Goal: Task Accomplishment & Management: Manage account settings

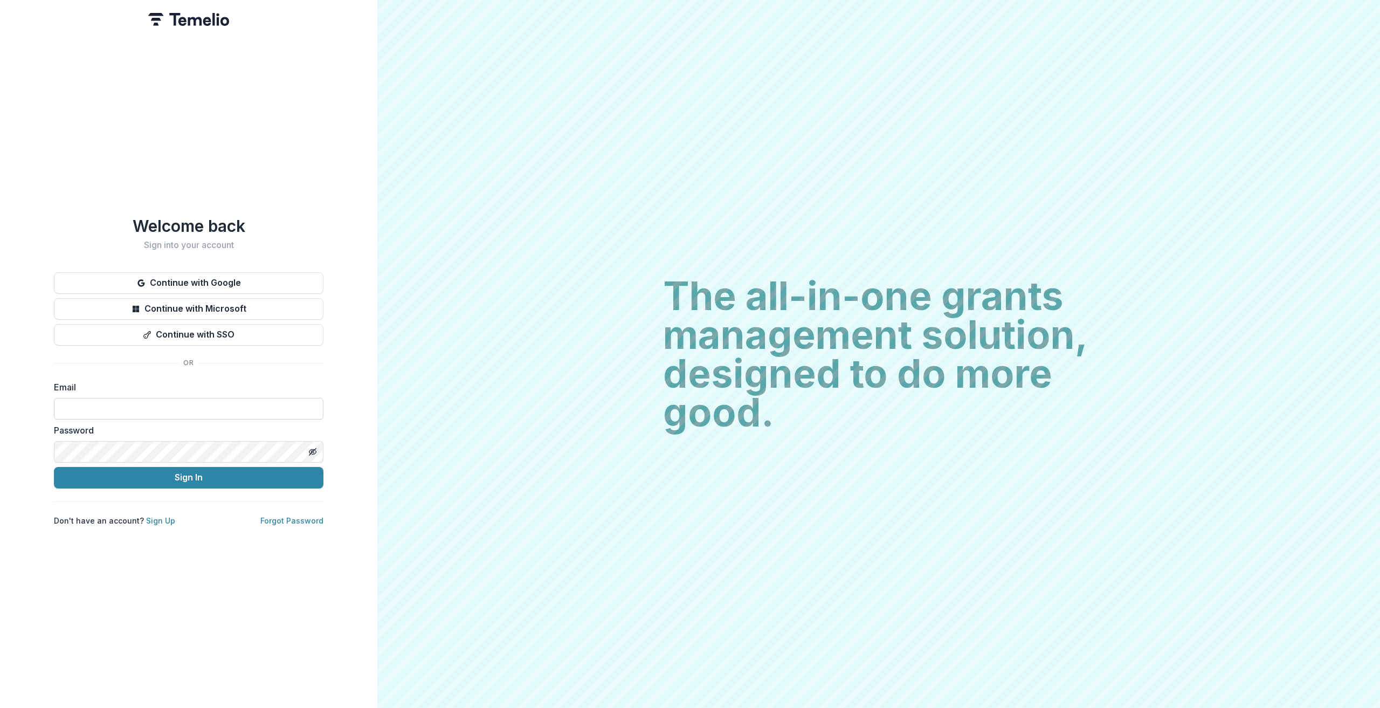
click at [116, 407] on input at bounding box center [189, 409] width 270 height 22
type input "**********"
click at [172, 473] on button "Sign In" at bounding box center [189, 478] width 270 height 22
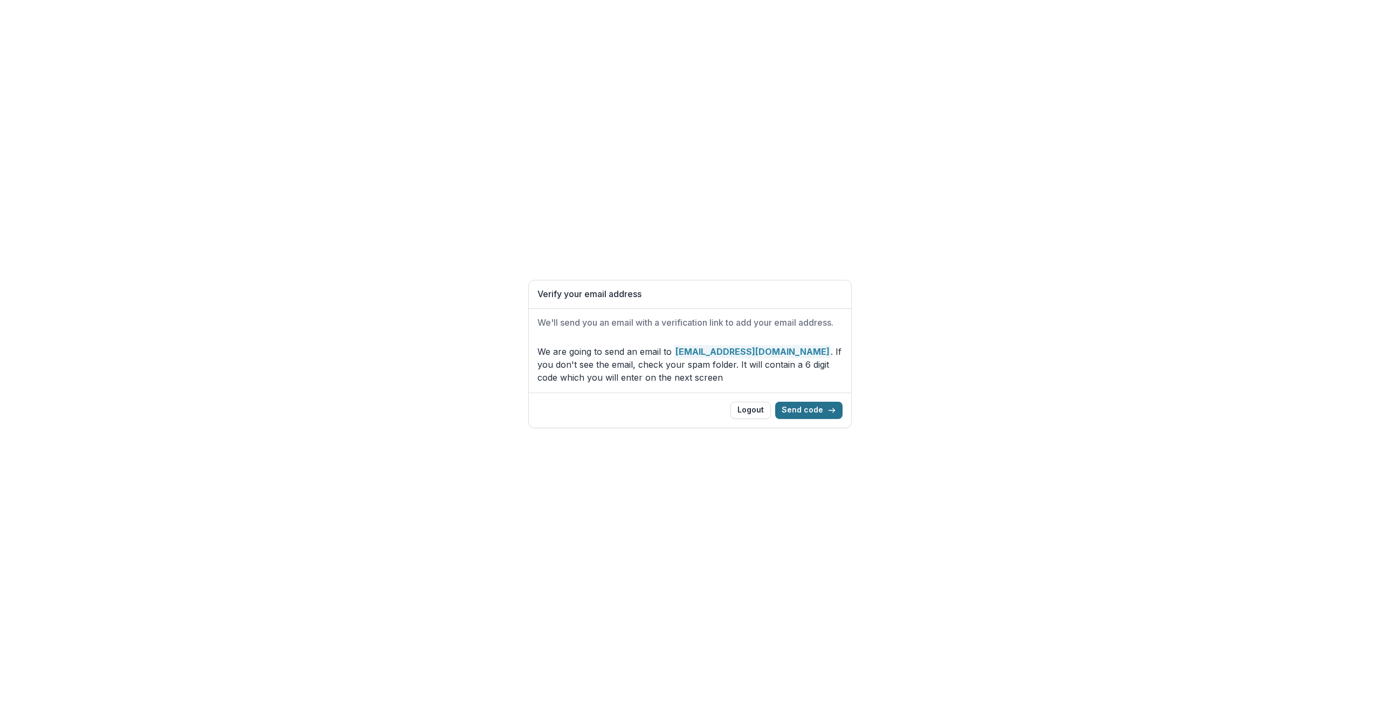
click at [813, 410] on button "Send code" at bounding box center [808, 410] width 67 height 17
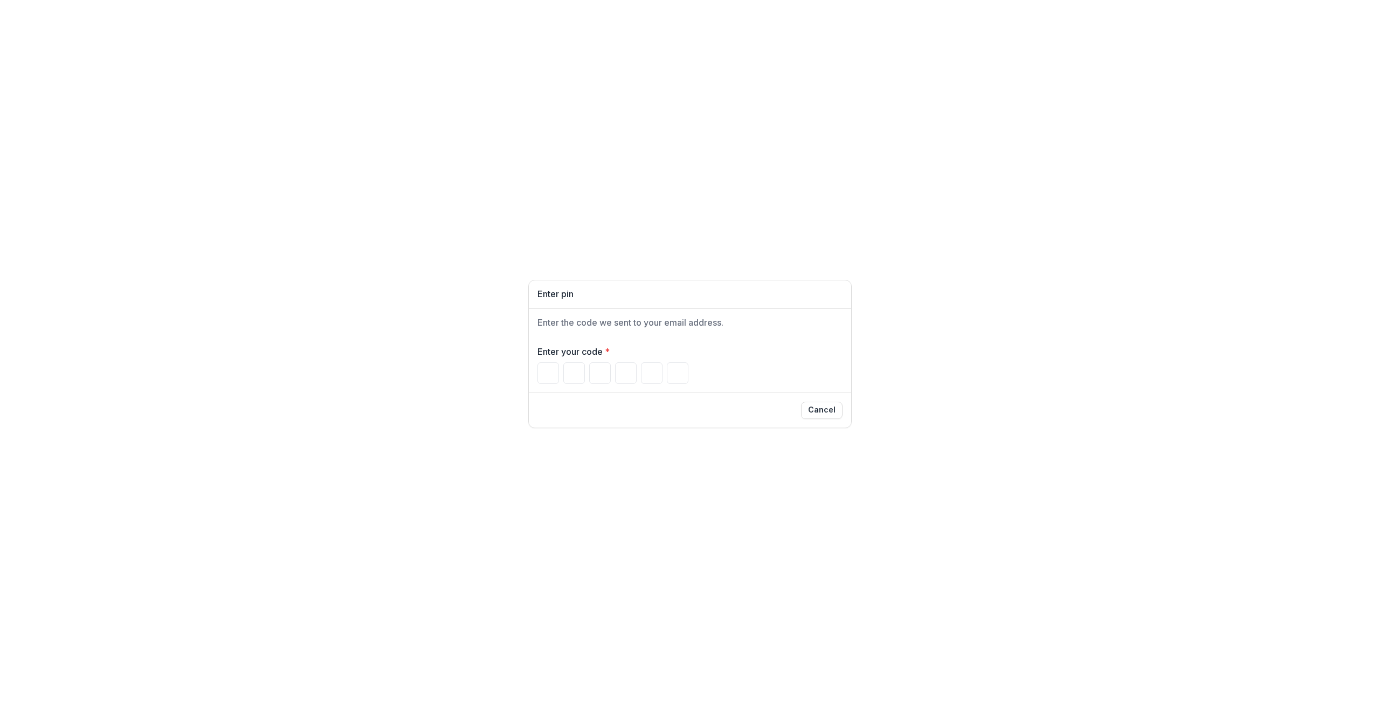
type input "*"
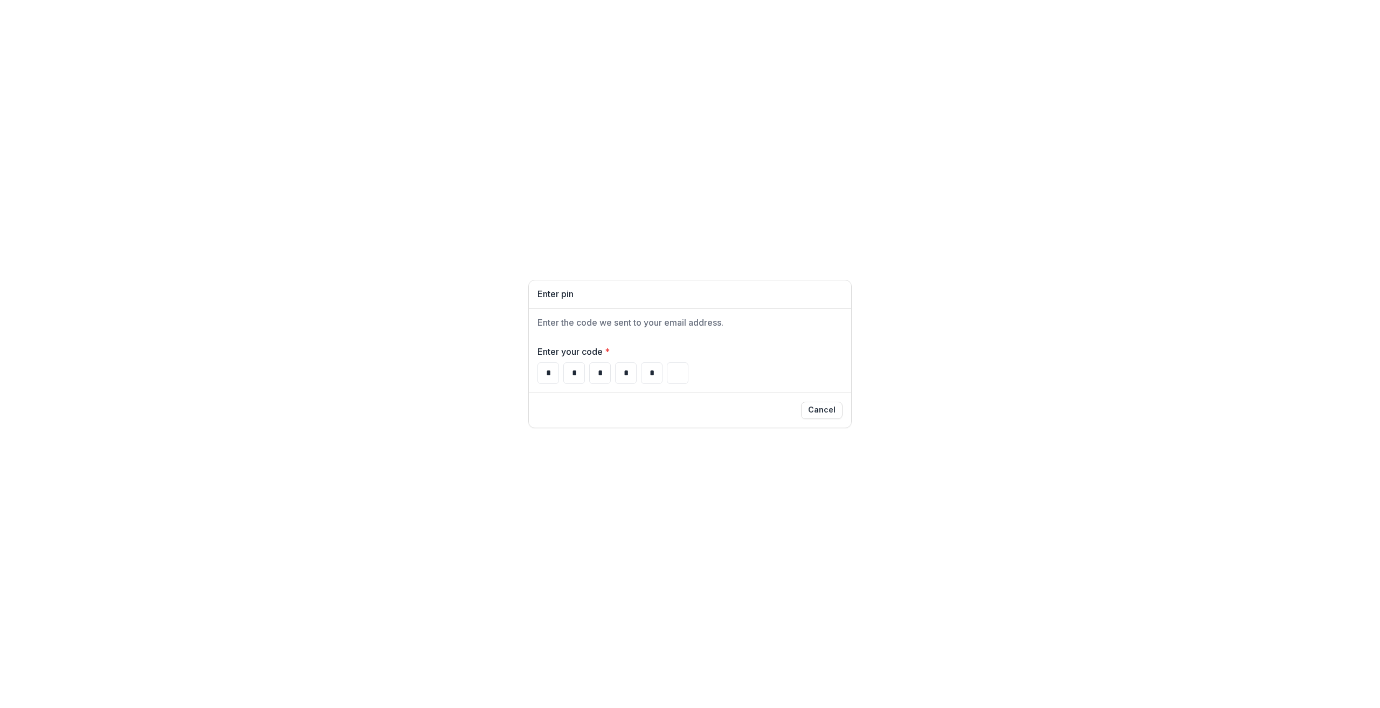
type input "*"
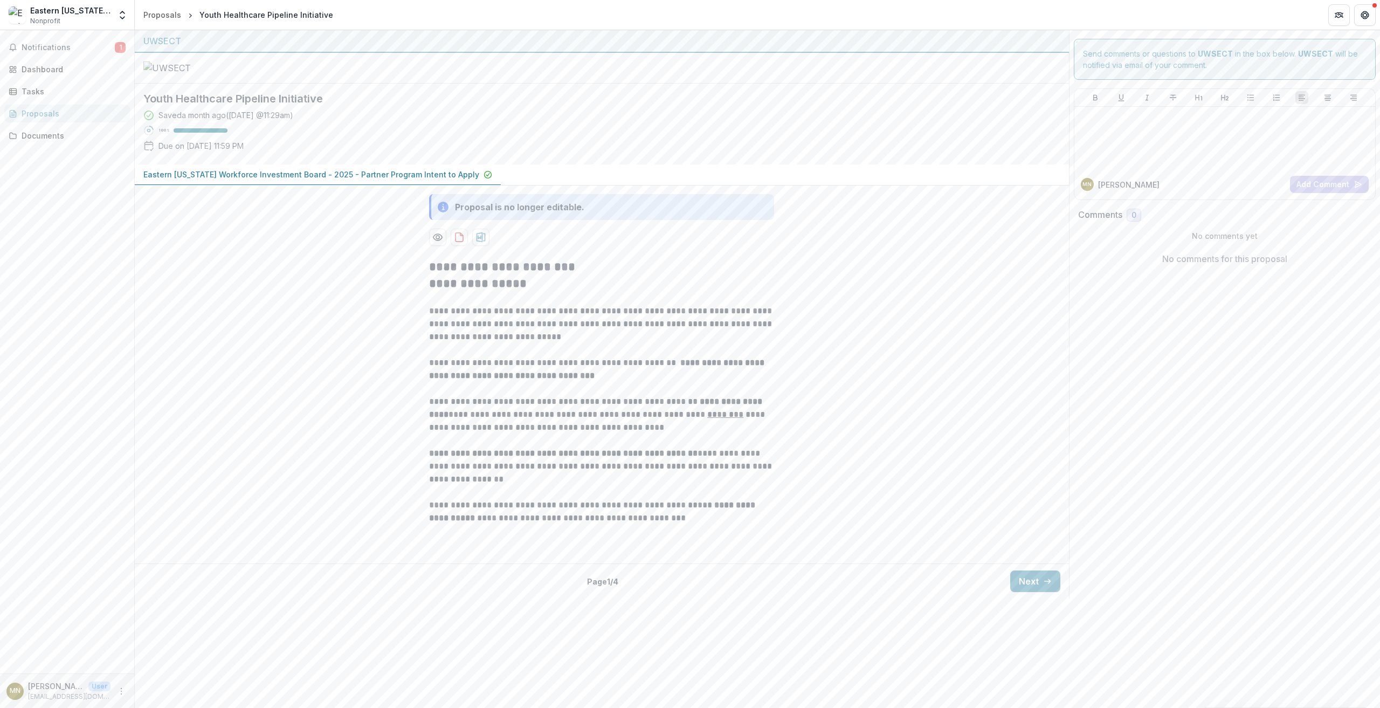
click at [290, 180] on p "Eastern Connecticut Workforce Investment Board - 2025 - Partner Program Intent …" at bounding box center [311, 174] width 336 height 11
click at [43, 132] on div "Documents" at bounding box center [72, 135] width 100 height 11
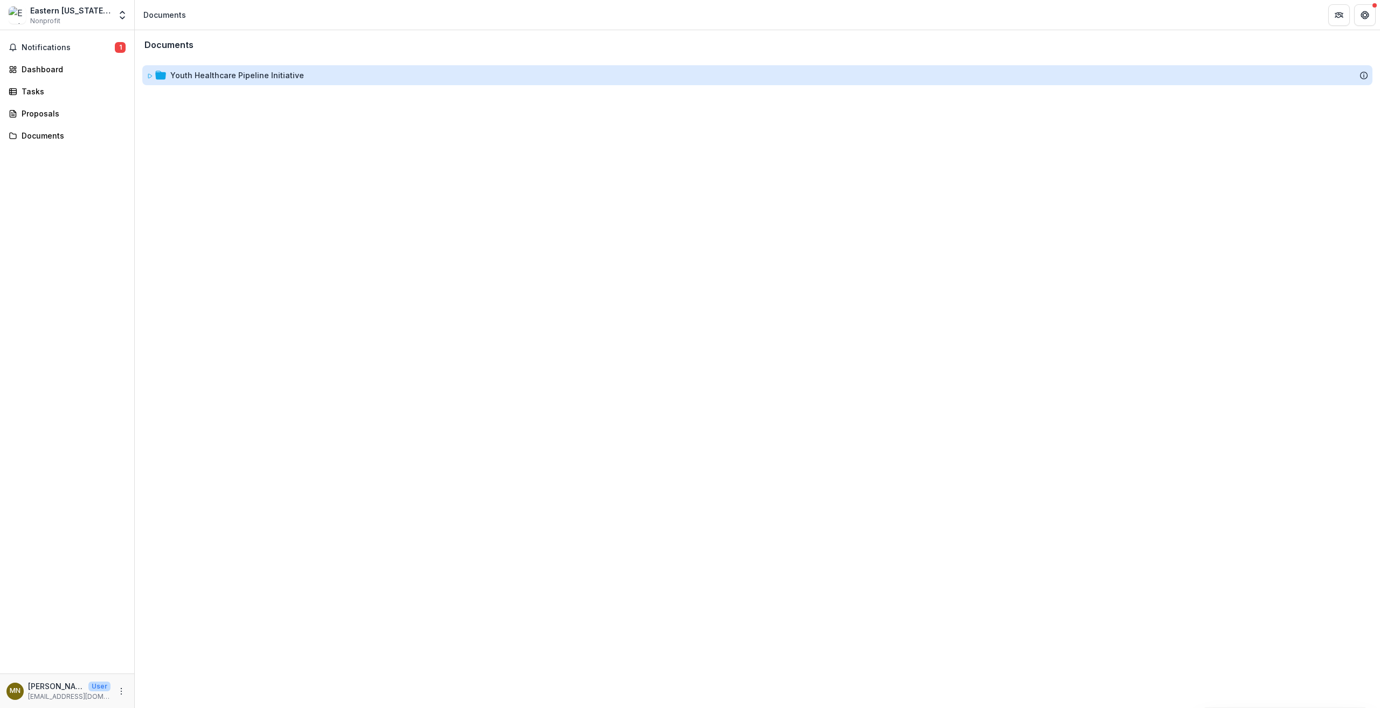
click at [242, 75] on div "Youth Healthcare Pipeline Initiative" at bounding box center [237, 75] width 134 height 11
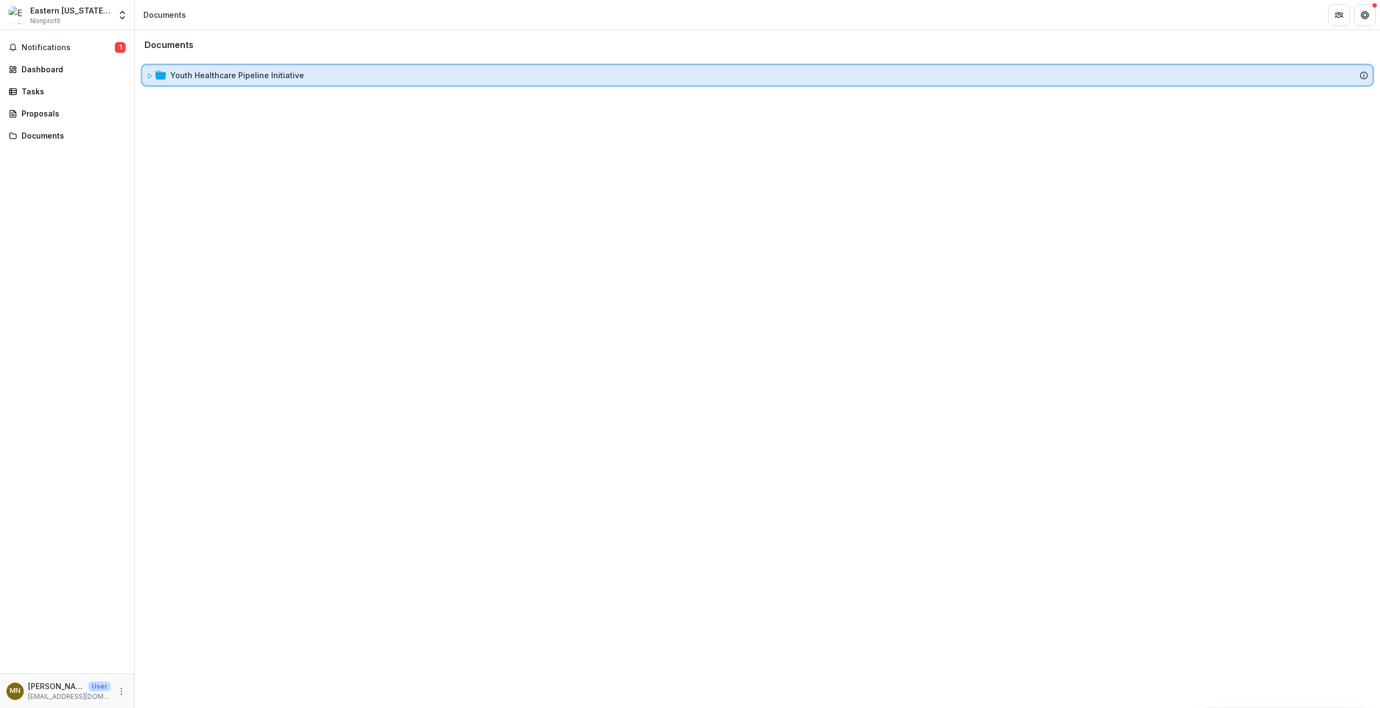
click at [154, 76] on div at bounding box center [156, 75] width 19 height 11
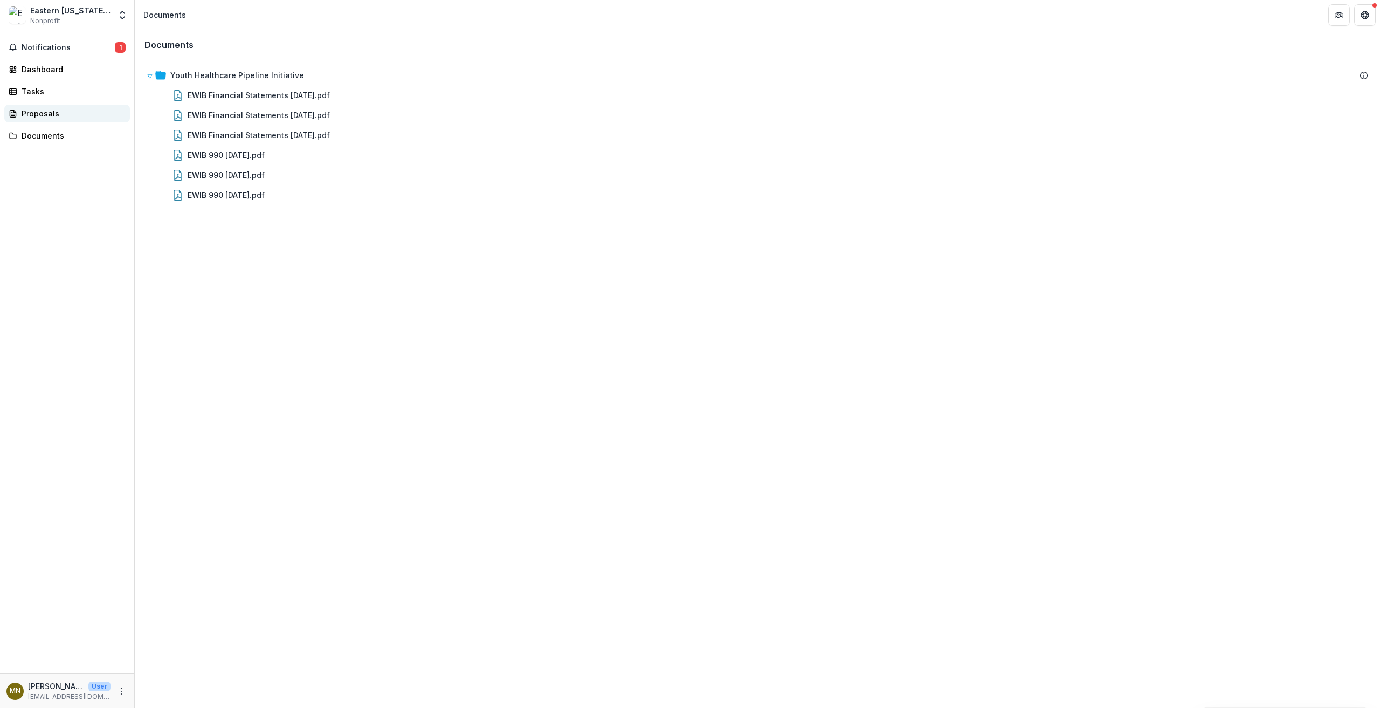
click at [47, 114] on div "Proposals" at bounding box center [72, 113] width 100 height 11
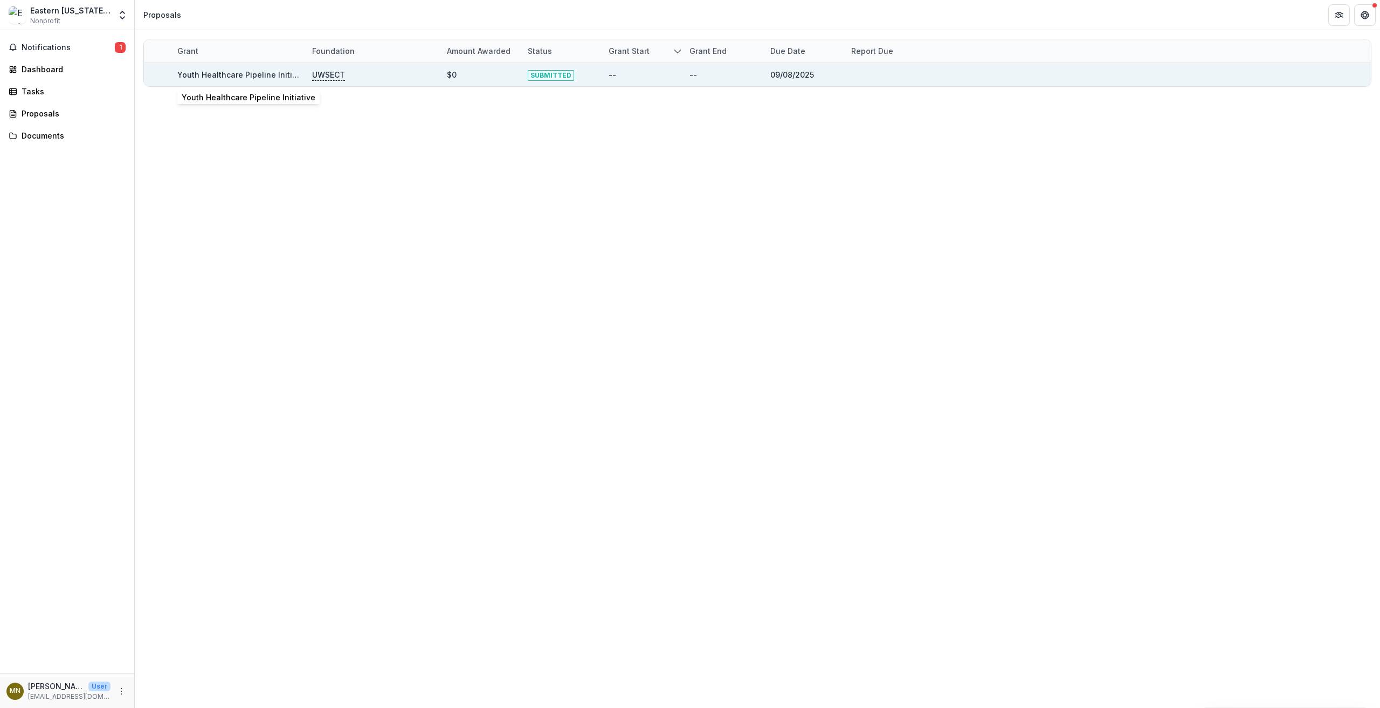
click at [238, 77] on link "Youth Healthcare Pipeline Initiative" at bounding box center [244, 74] width 134 height 9
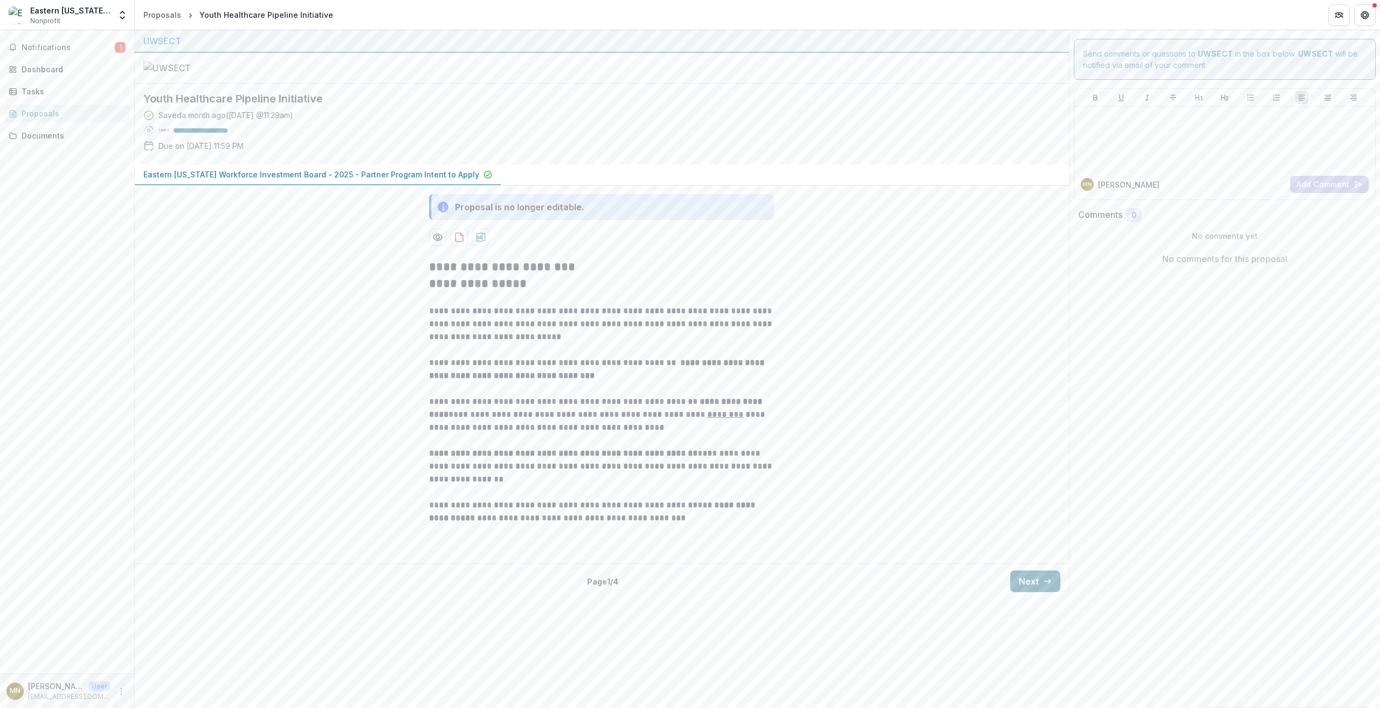
click at [1040, 592] on button "Next" at bounding box center [1035, 581] width 50 height 22
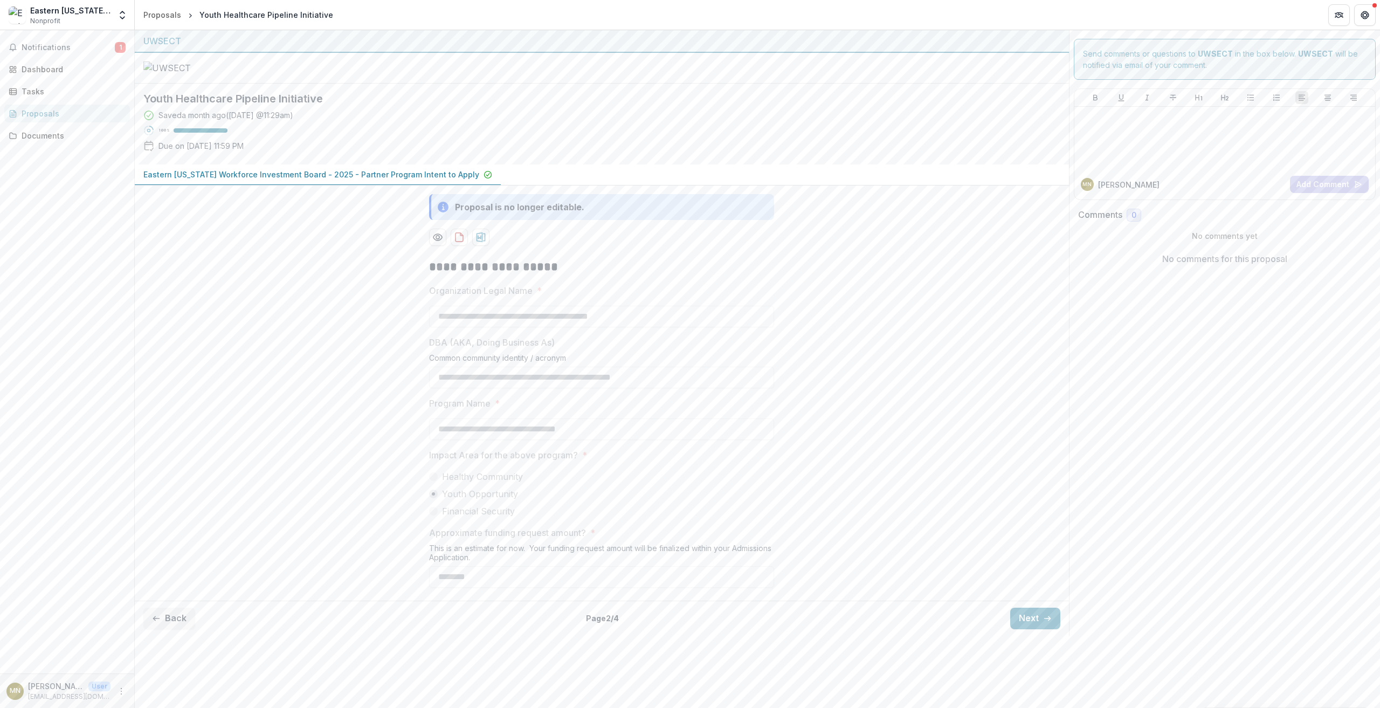
scroll to position [27, 0]
click at [1030, 629] on button "Next" at bounding box center [1035, 619] width 50 height 22
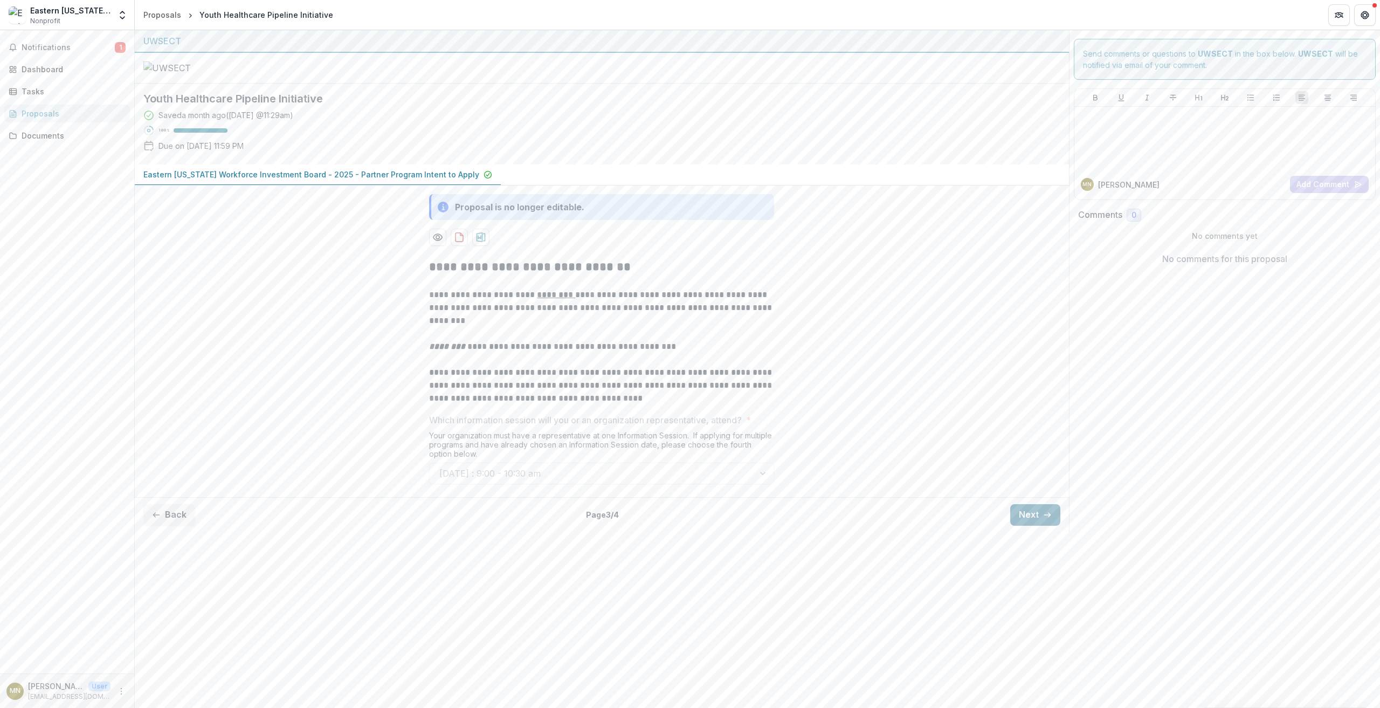
scroll to position [0, 0]
click at [1028, 526] on button "Next" at bounding box center [1035, 515] width 50 height 22
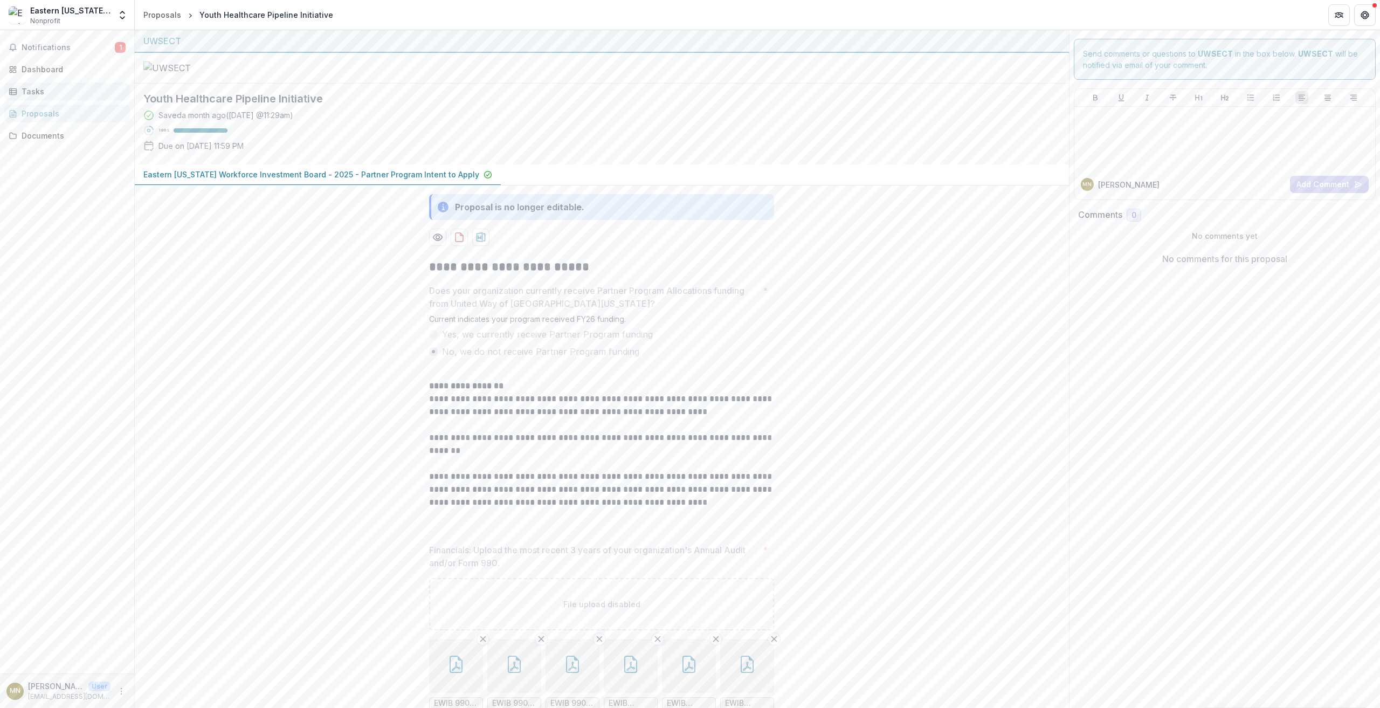
click at [31, 87] on div "Tasks" at bounding box center [72, 91] width 100 height 11
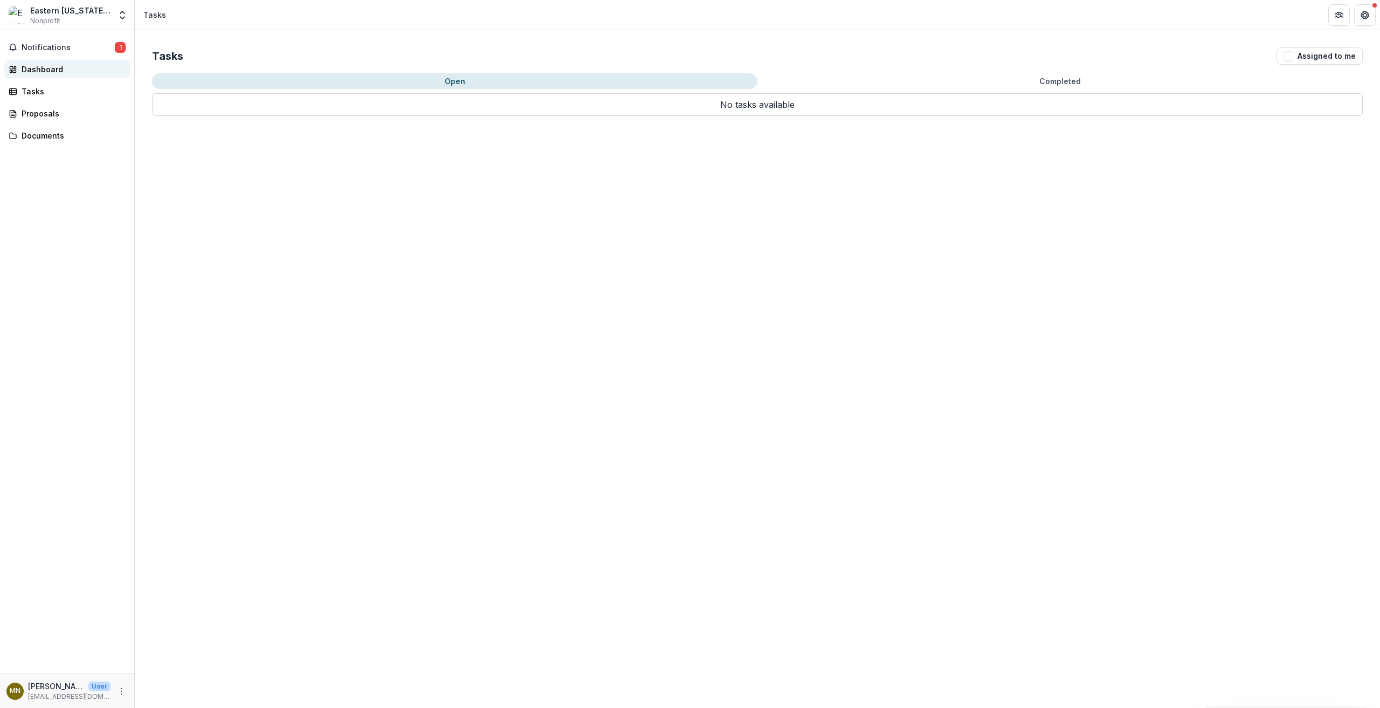
click at [43, 73] on div "Dashboard" at bounding box center [72, 69] width 100 height 11
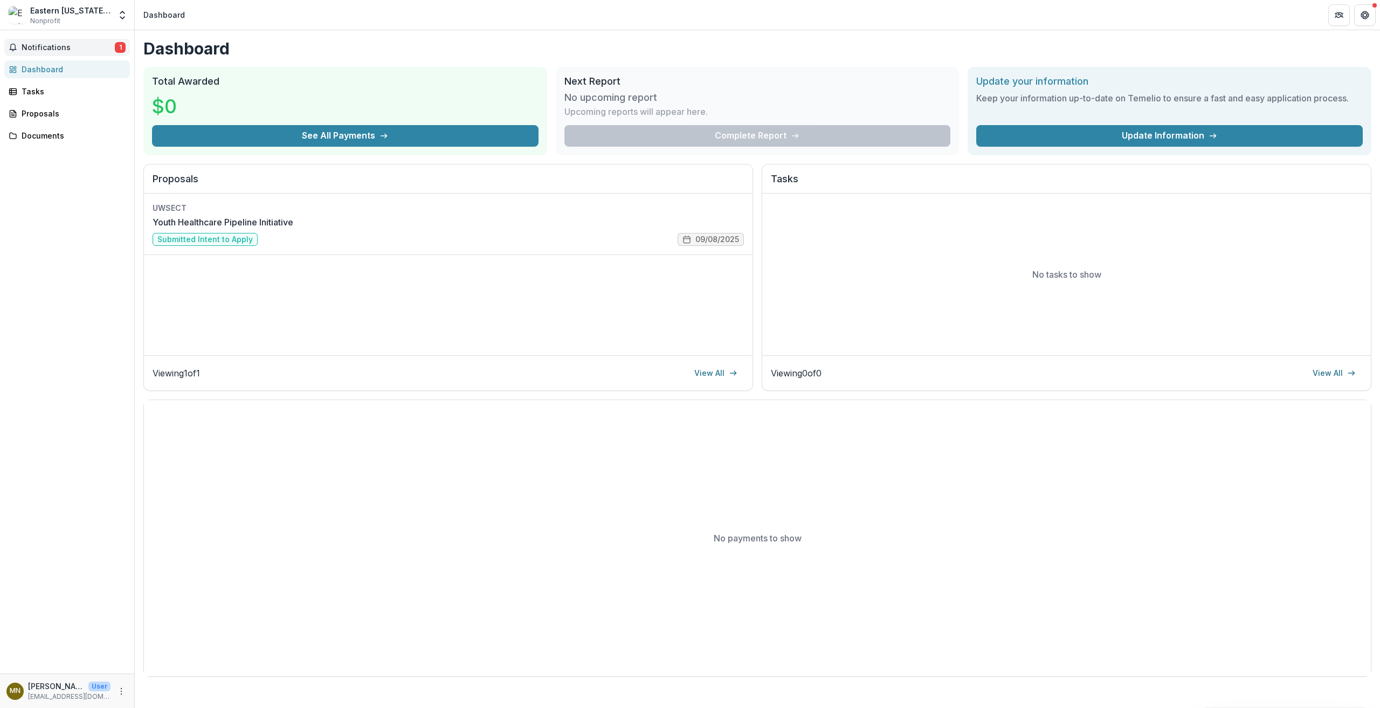
click at [54, 47] on span "Notifications" at bounding box center [68, 47] width 93 height 9
click at [73, 283] on div "Notifications 1 Unread 1 Archived MN Michael Nogelo changed Youth Healthcare Pi…" at bounding box center [67, 351] width 134 height 643
click at [1368, 20] on button "Get Help" at bounding box center [1365, 15] width 22 height 22
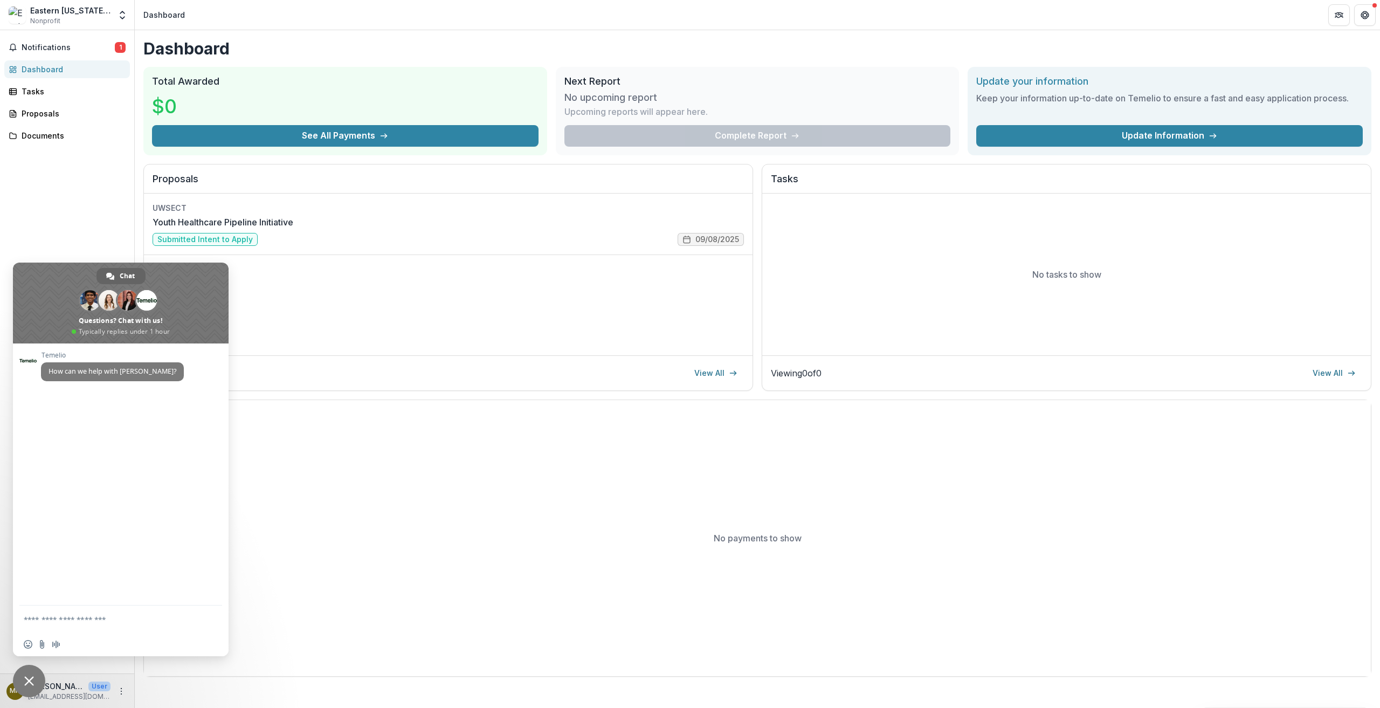
click at [33, 680] on span "Close chat" at bounding box center [29, 681] width 10 height 10
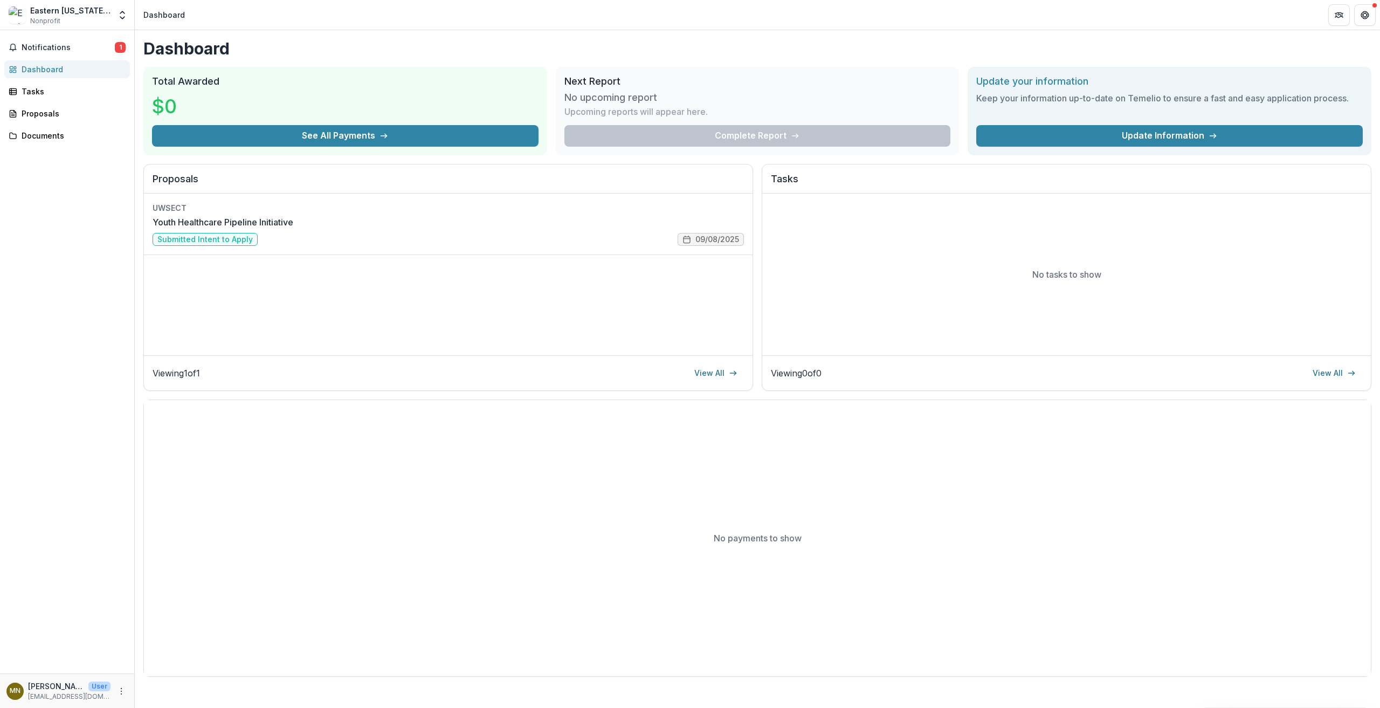
click at [42, 16] on span "Nonprofit" at bounding box center [45, 21] width 30 height 10
click at [51, 691] on p "Michael Nogelo" at bounding box center [56, 685] width 56 height 11
click at [123, 691] on icon "More" at bounding box center [121, 691] width 9 height 9
click at [175, 684] on button "Logout" at bounding box center [192, 686] width 115 height 18
